Goal: Information Seeking & Learning: Learn about a topic

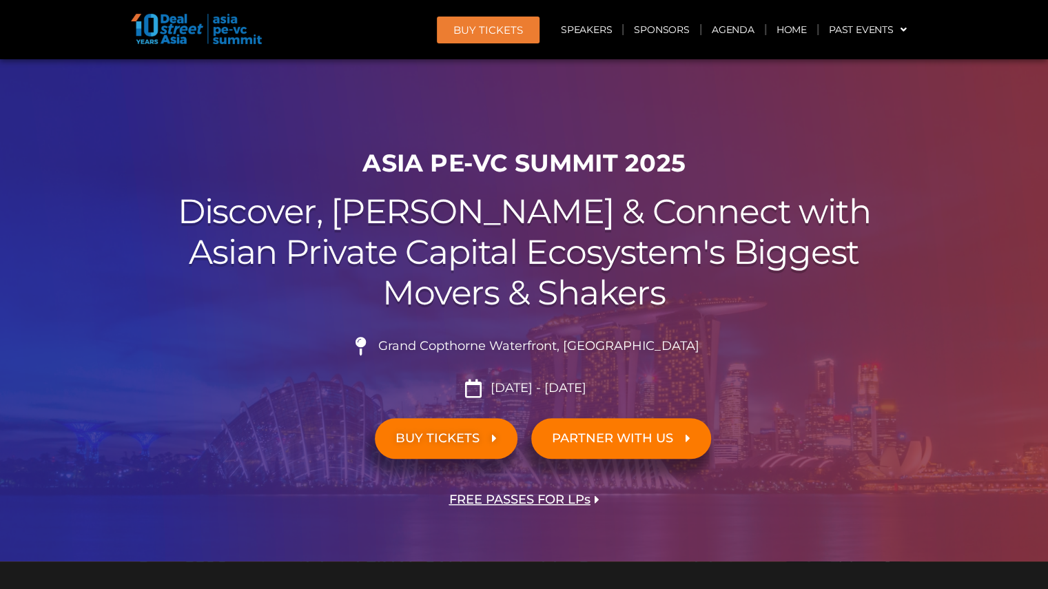
click at [203, 141] on div at bounding box center [524, 310] width 1048 height 503
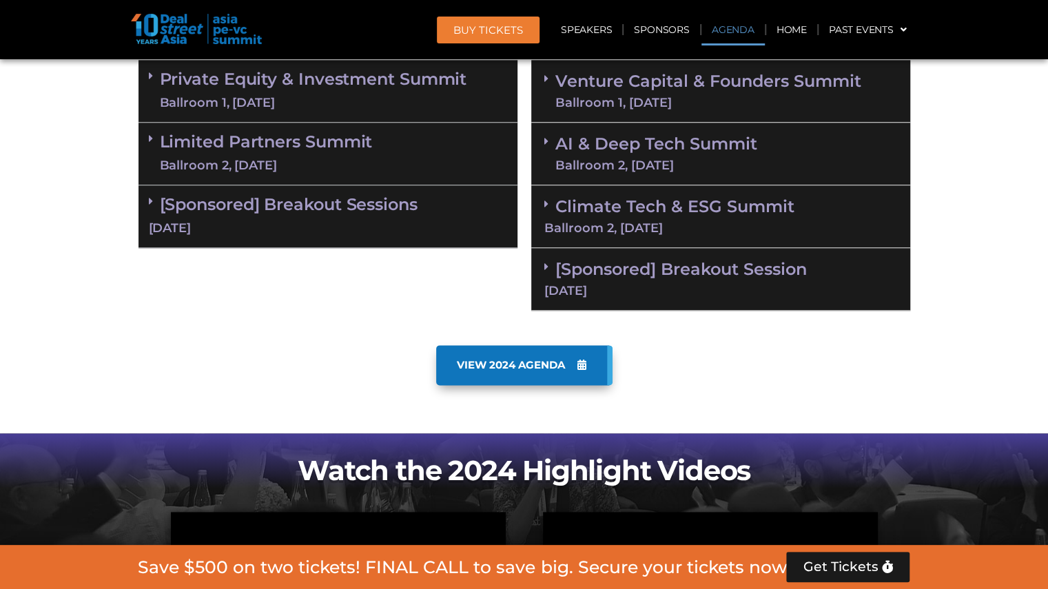
scroll to position [827, 0]
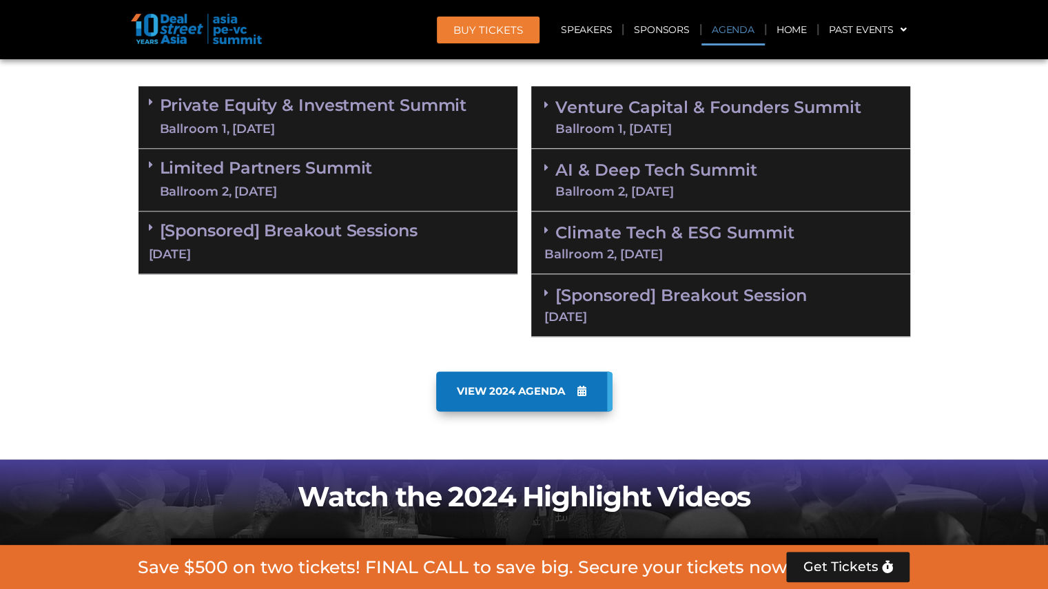
click at [243, 217] on div "[Sponsored] Breakout Sessions [DATE]" at bounding box center [328, 243] width 379 height 63
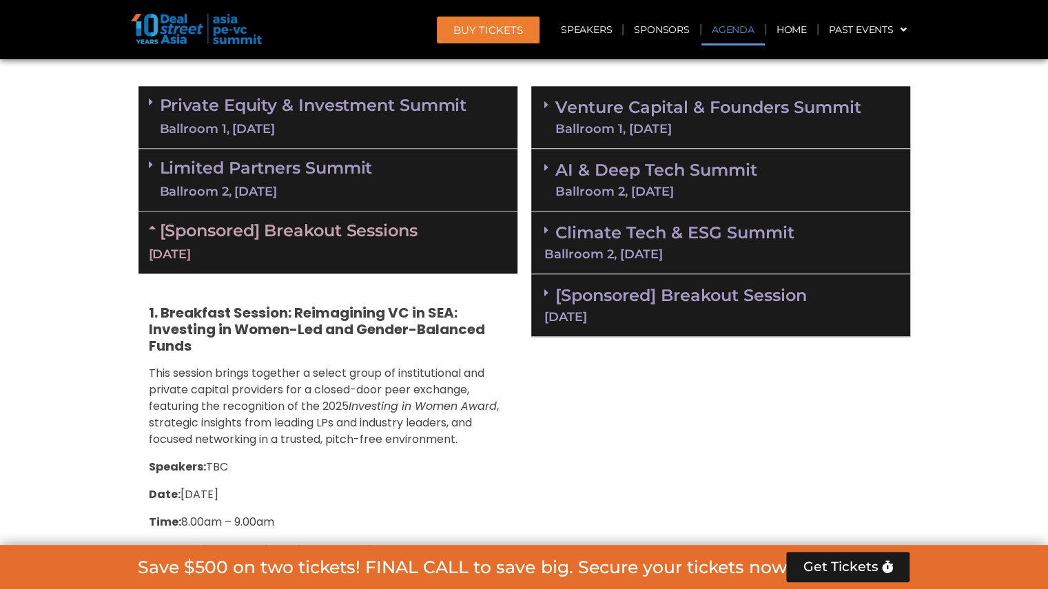
click at [282, 443] on span ", strategic insights from leading LPs and industry leaders, and focused network…" at bounding box center [324, 422] width 350 height 49
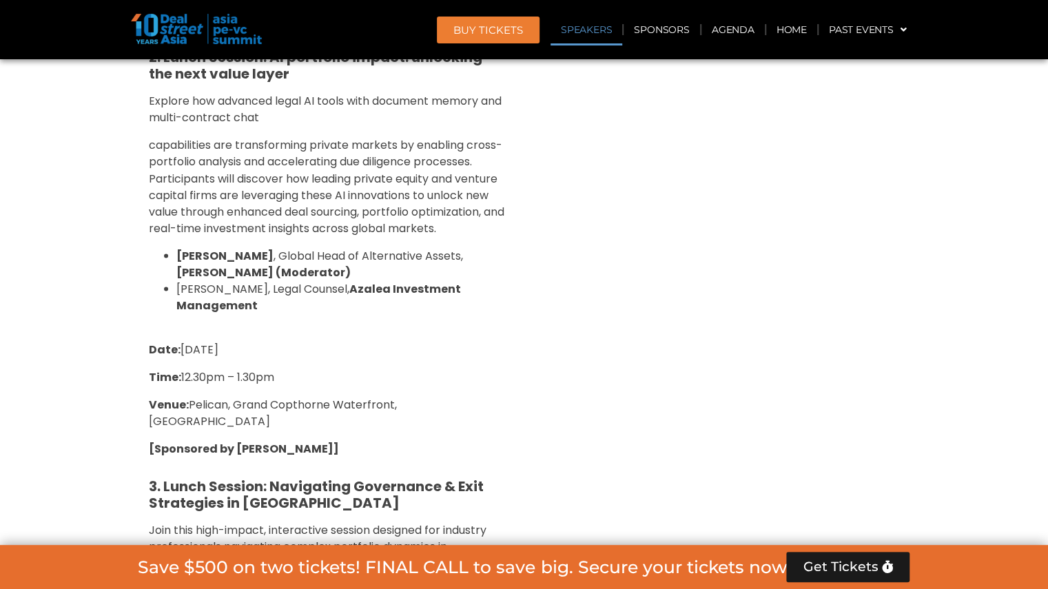
scroll to position [1572, 0]
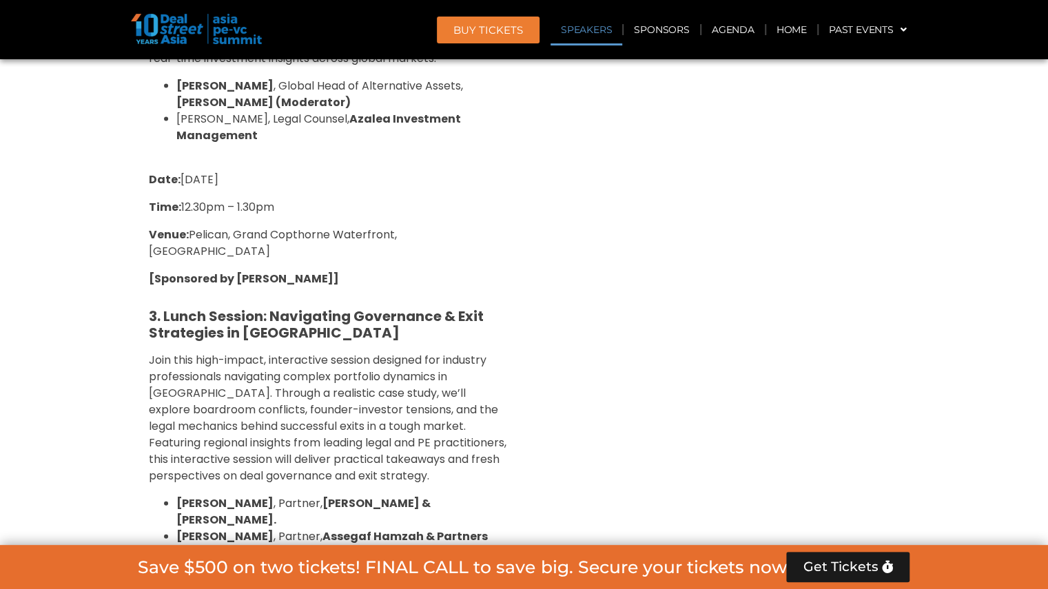
click at [225, 427] on span "Join this high-impact, interactive session designed for industry professionals …" at bounding box center [328, 418] width 358 height 132
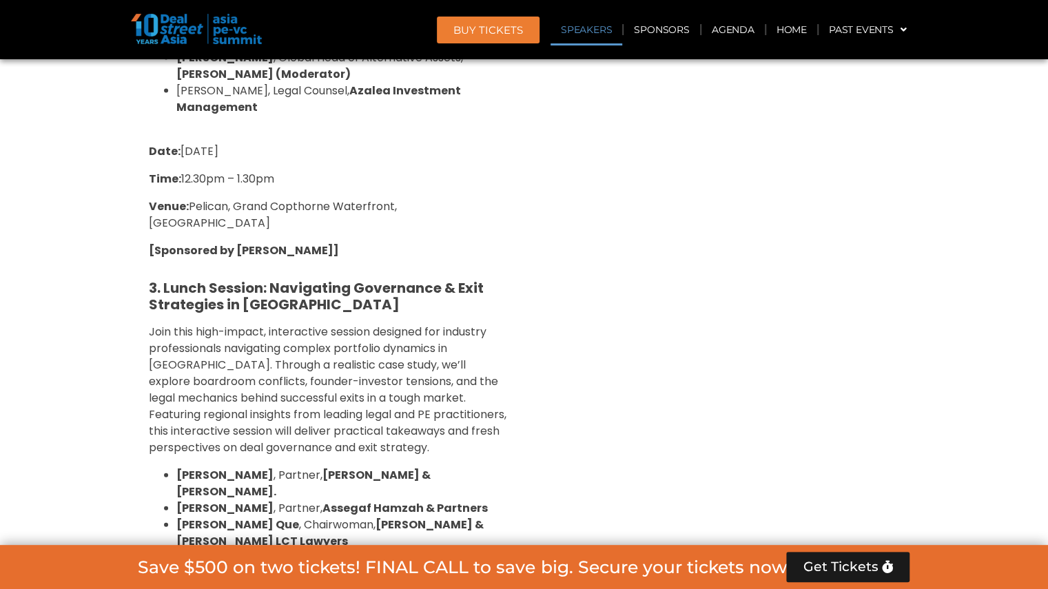
click at [94, 242] on section "Private Equity & Investment Summit Ballroom 1, [DATE] 8:00 am – 9:00 am | Regis…" at bounding box center [524, 14] width 1048 height 1415
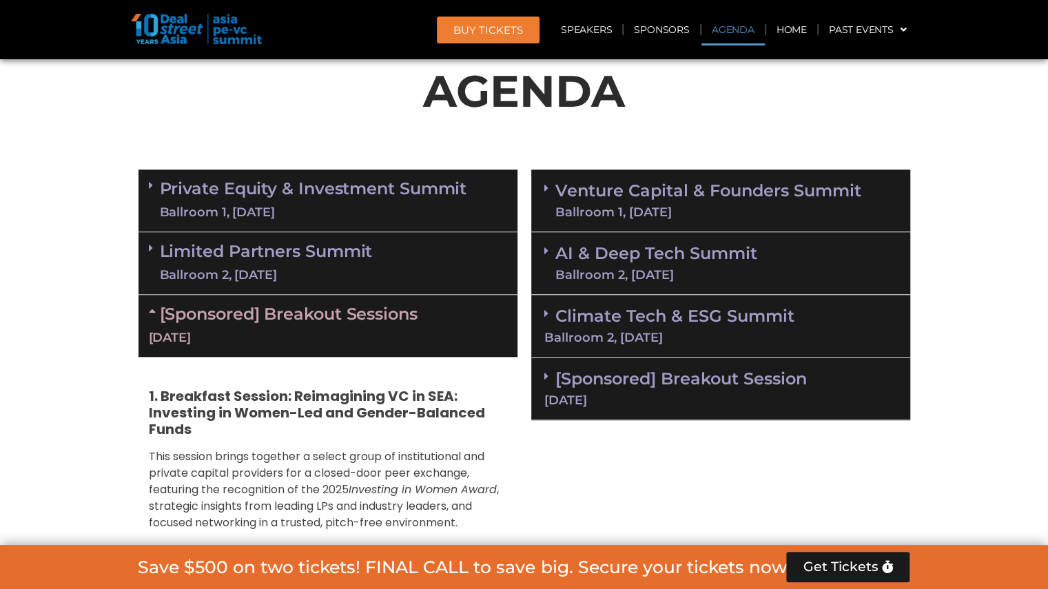
scroll to position [744, 0]
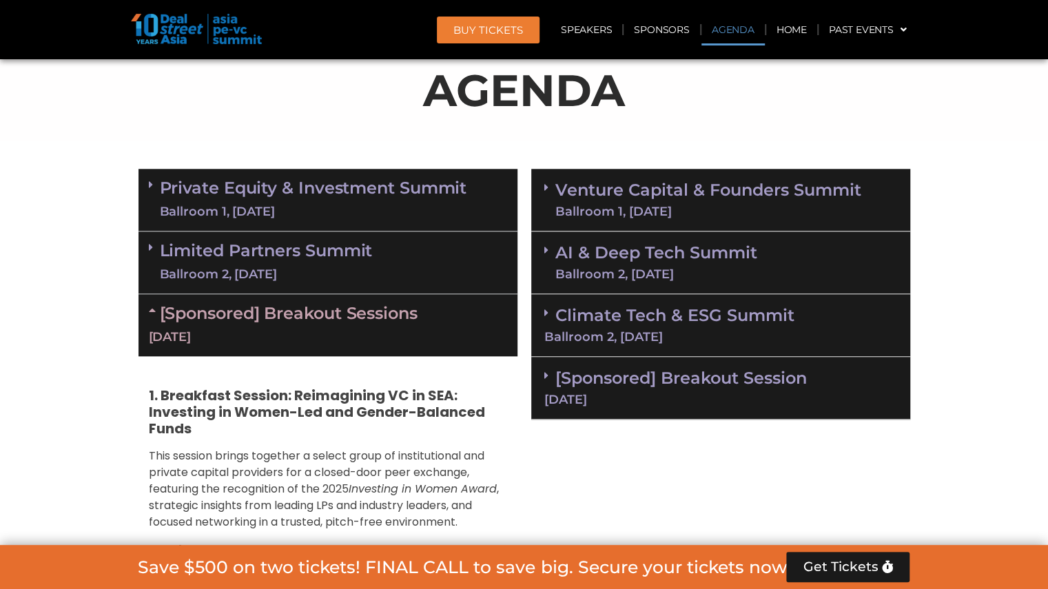
click at [200, 320] on link "[Sponsored] Breakout Sessions [DATE]" at bounding box center [328, 324] width 358 height 43
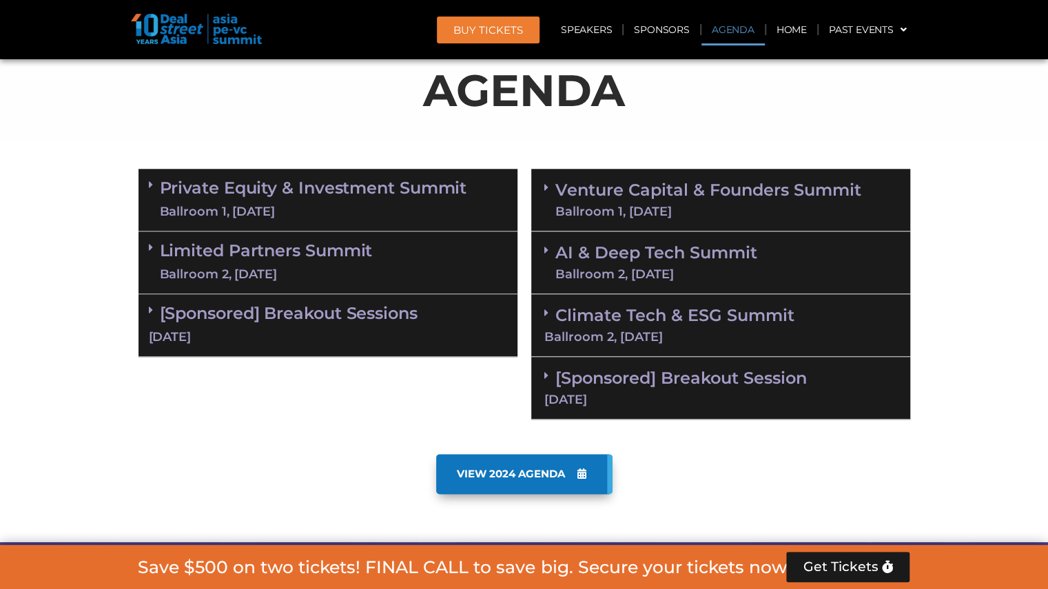
click at [623, 378] on link "[Sponsored] Breakout Session [DATE]" at bounding box center [721, 387] width 353 height 38
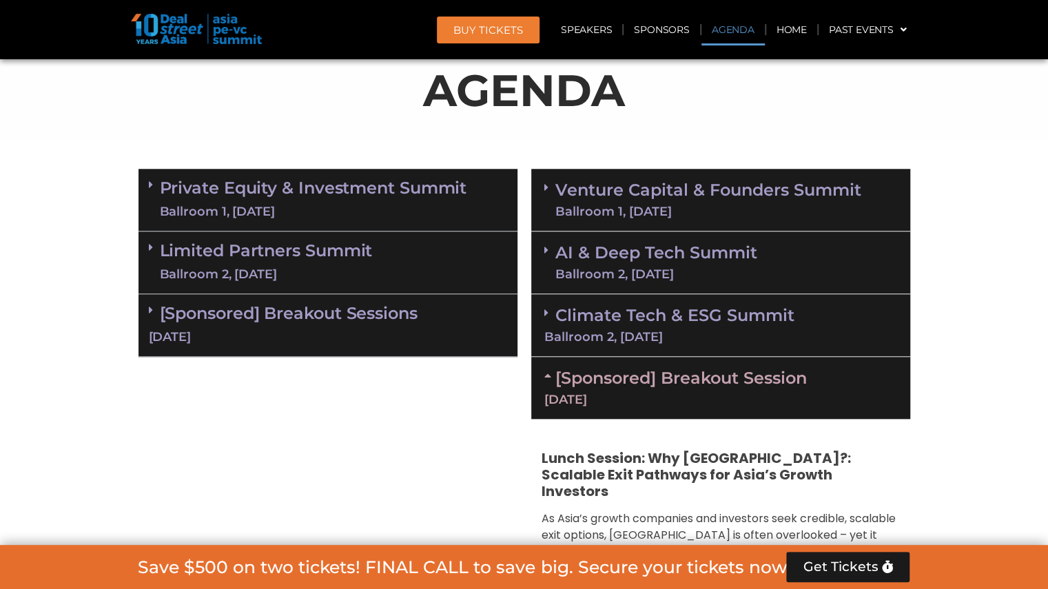
click at [623, 378] on link "[Sponsored] Breakout Session [DATE]" at bounding box center [721, 387] width 353 height 38
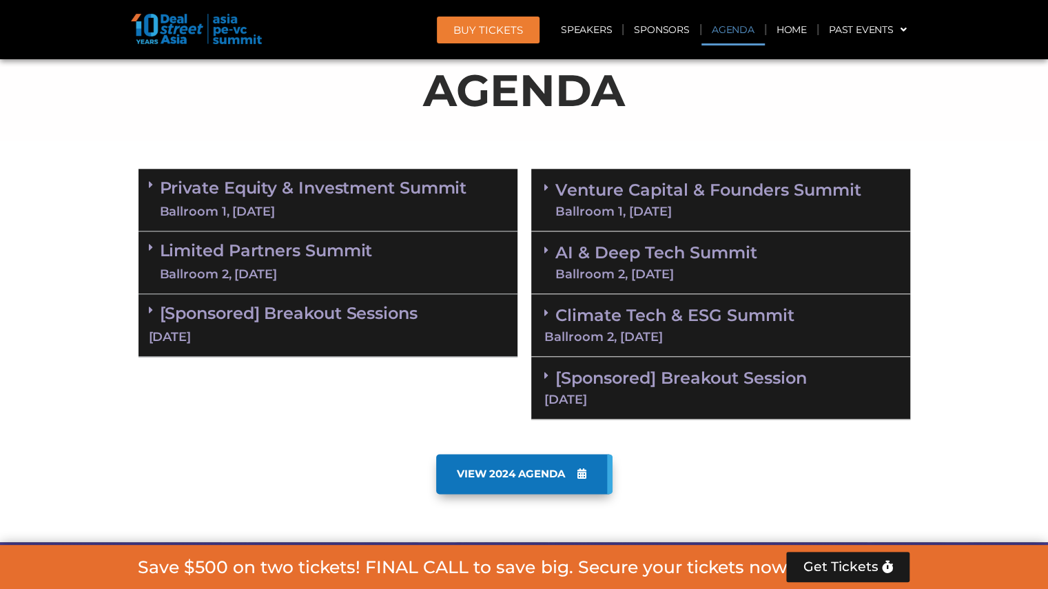
click at [296, 460] on div "VIEW 2024 AGENDA" at bounding box center [525, 474] width 772 height 40
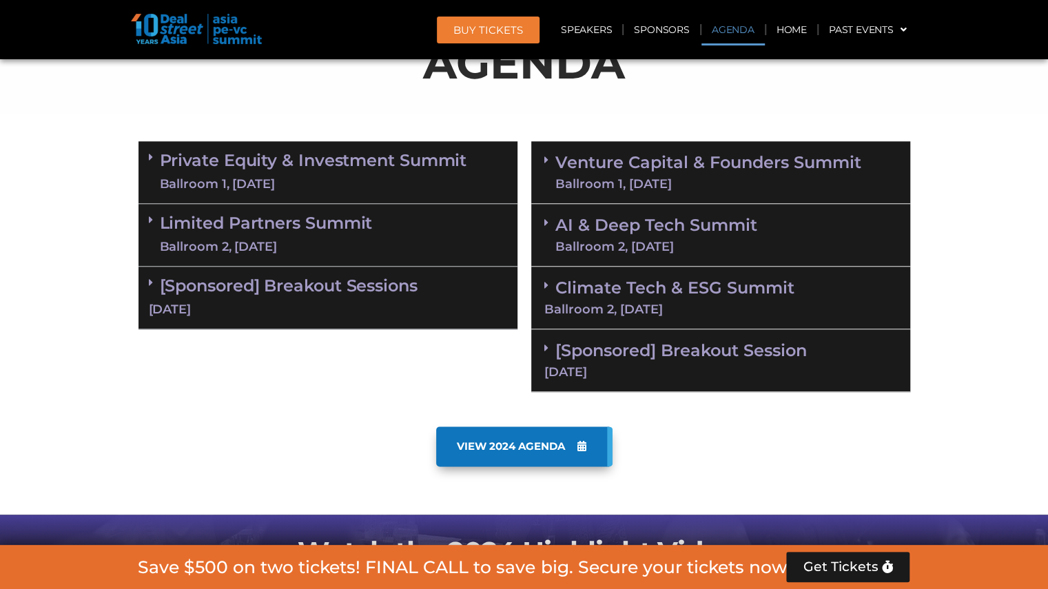
click at [307, 228] on link "Limited Partners [GEOGRAPHIC_DATA] 2, [DATE]" at bounding box center [266, 234] width 213 height 41
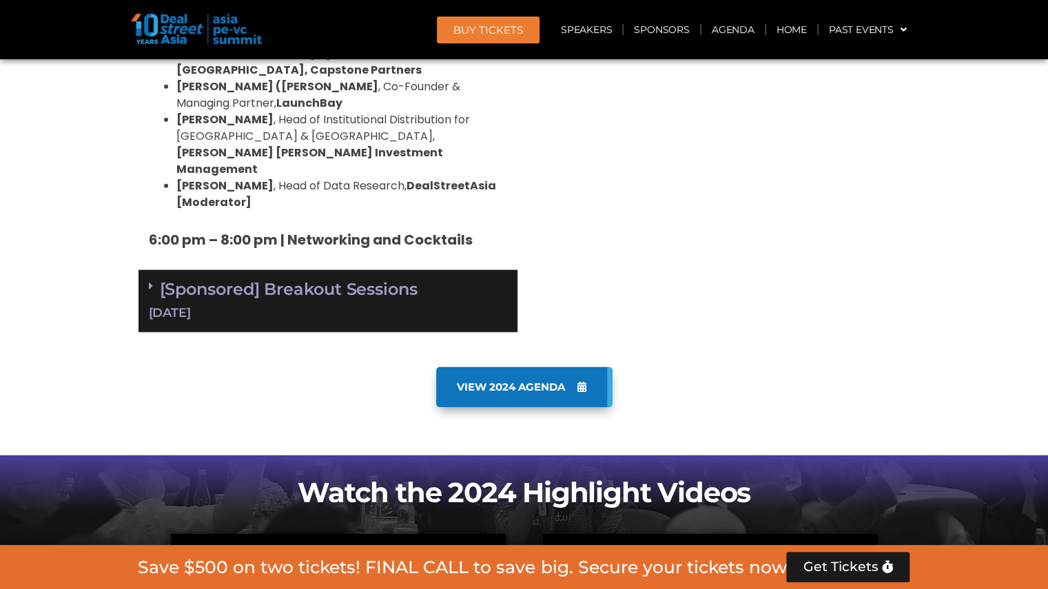
scroll to position [2206, 0]
